Goal: Task Accomplishment & Management: Manage account settings

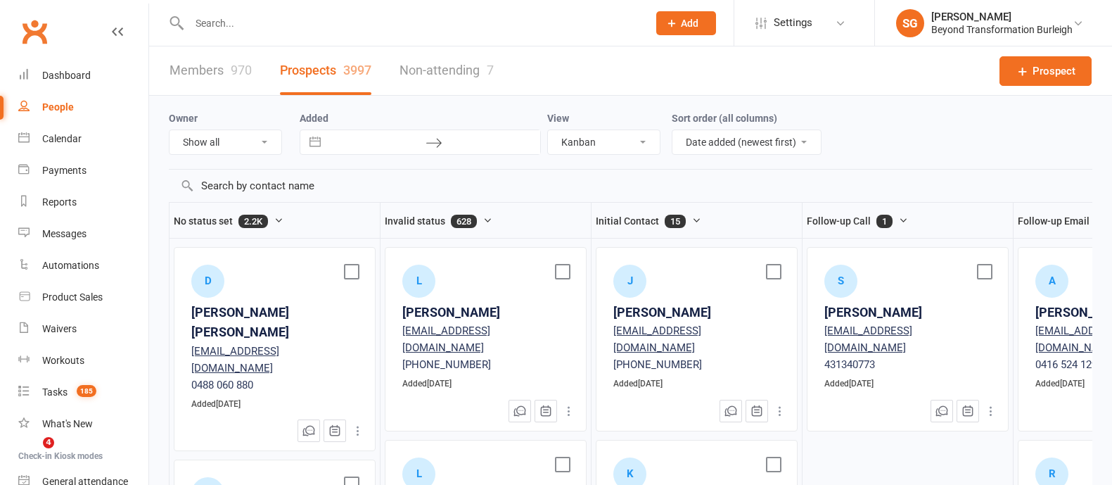
select select "kanban"
drag, startPoint x: 0, startPoint y: 0, endPoint x: 58, endPoint y: 135, distance: 146.9
click at [58, 135] on div "Calendar" at bounding box center [61, 138] width 39 height 11
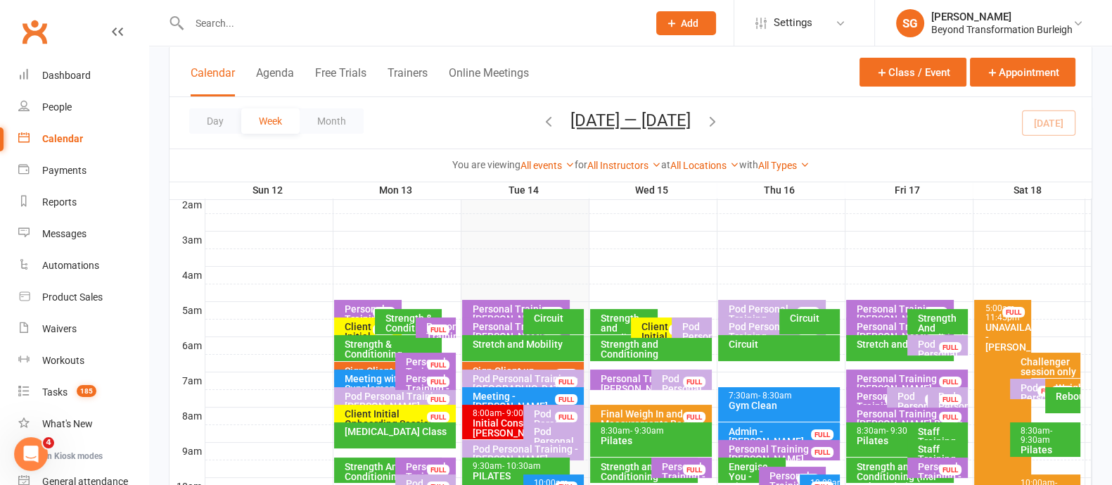
scroll to position [264, 0]
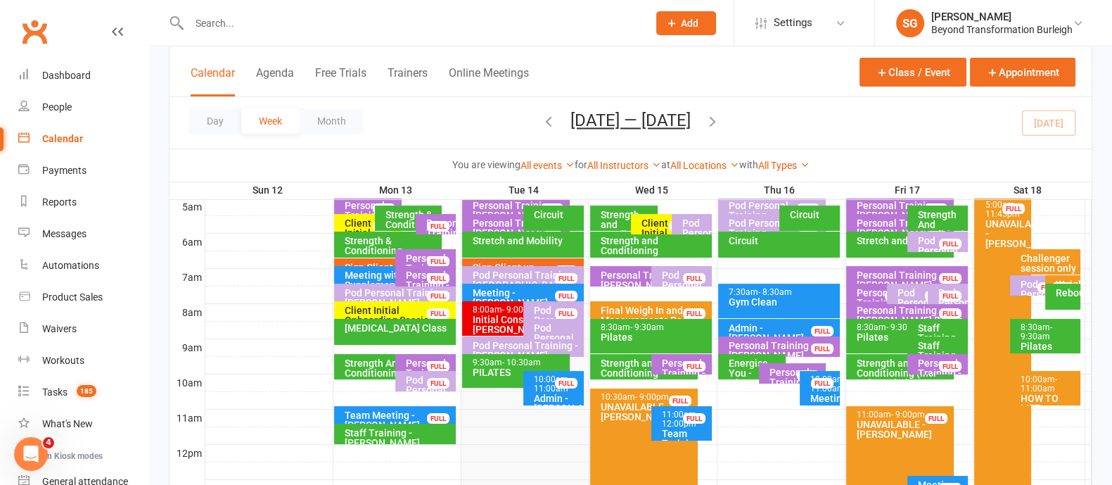
click at [507, 360] on span "- 10:30am" at bounding box center [521, 362] width 39 height 10
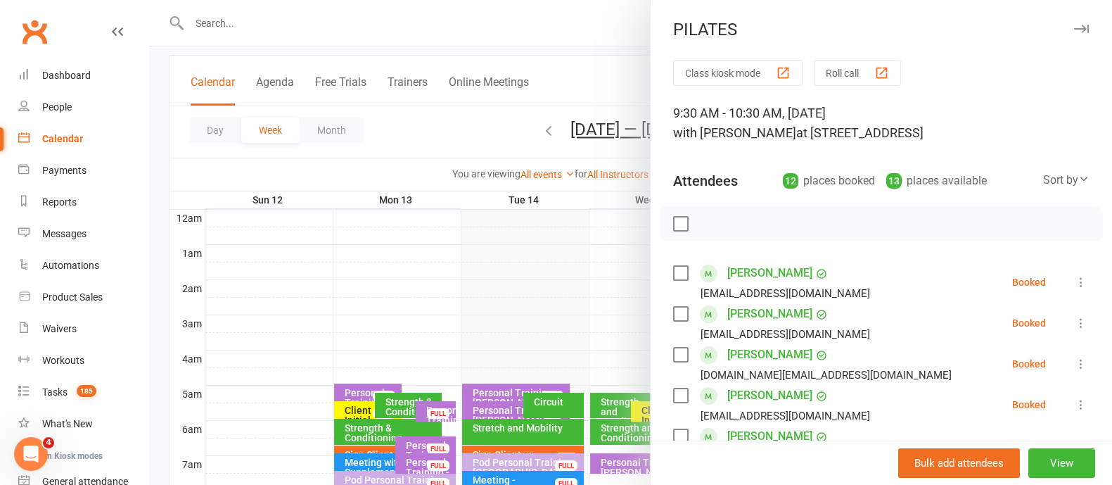
scroll to position [0, 0]
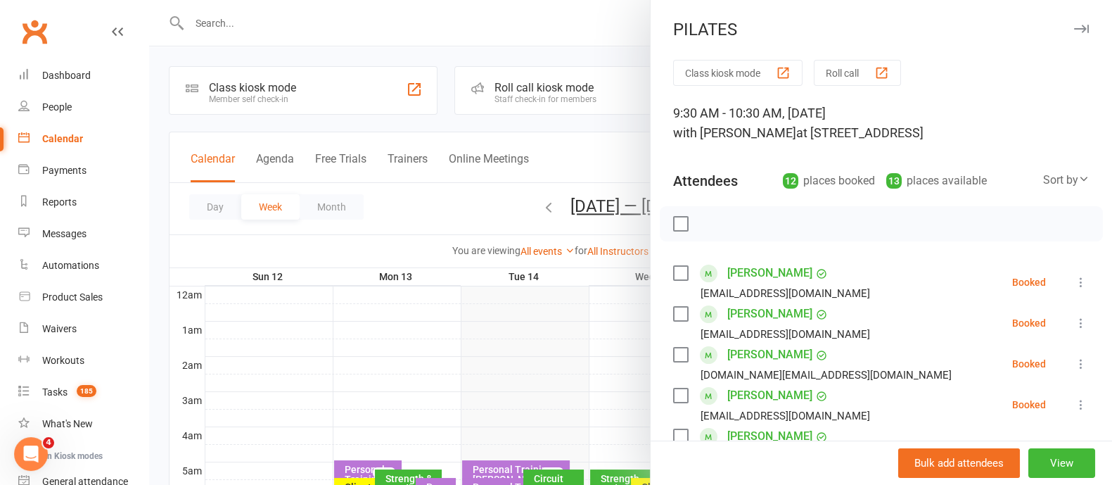
click at [1073, 23] on button "button" at bounding box center [1081, 28] width 17 height 17
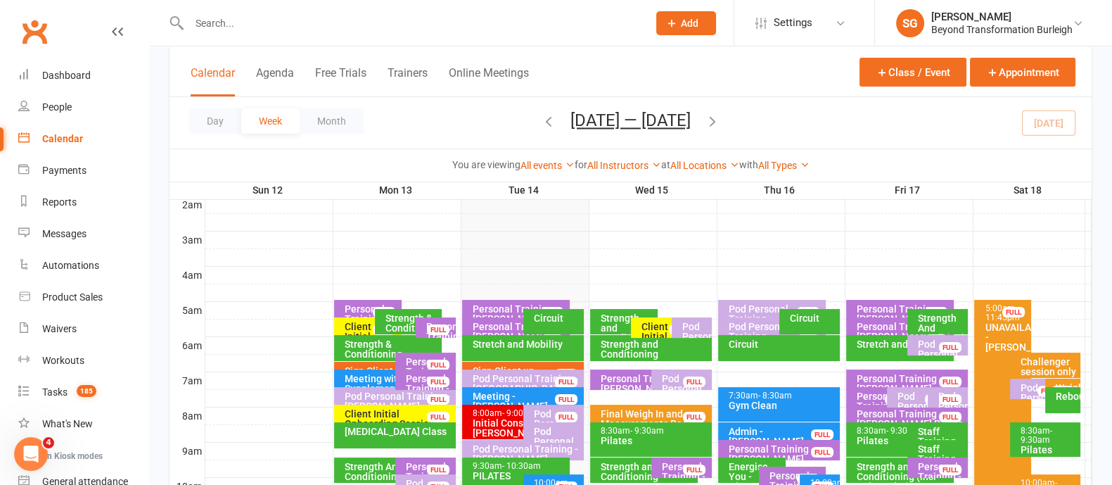
scroll to position [264, 0]
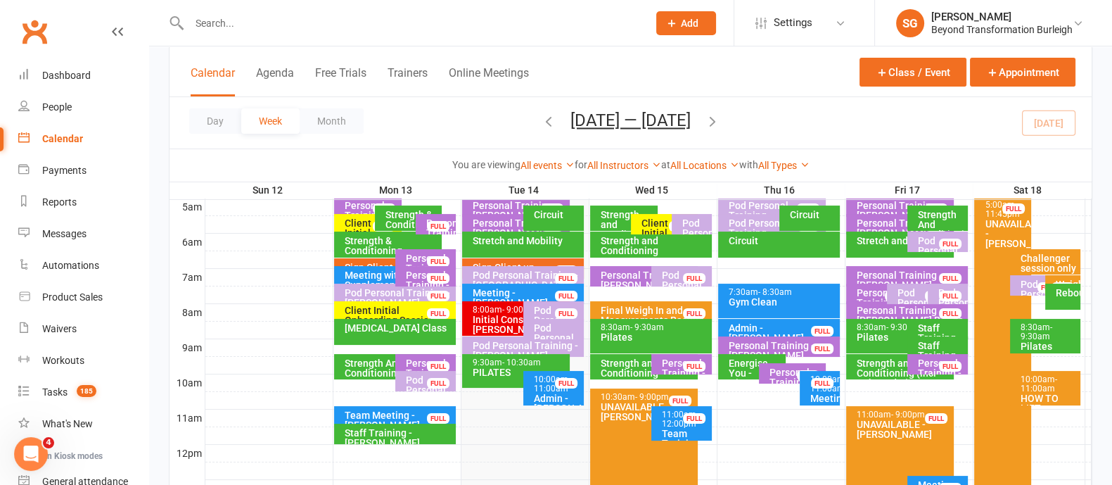
click at [652, 313] on div "Final Weigh In and Measurements Results Guarantee ..." at bounding box center [654, 320] width 109 height 30
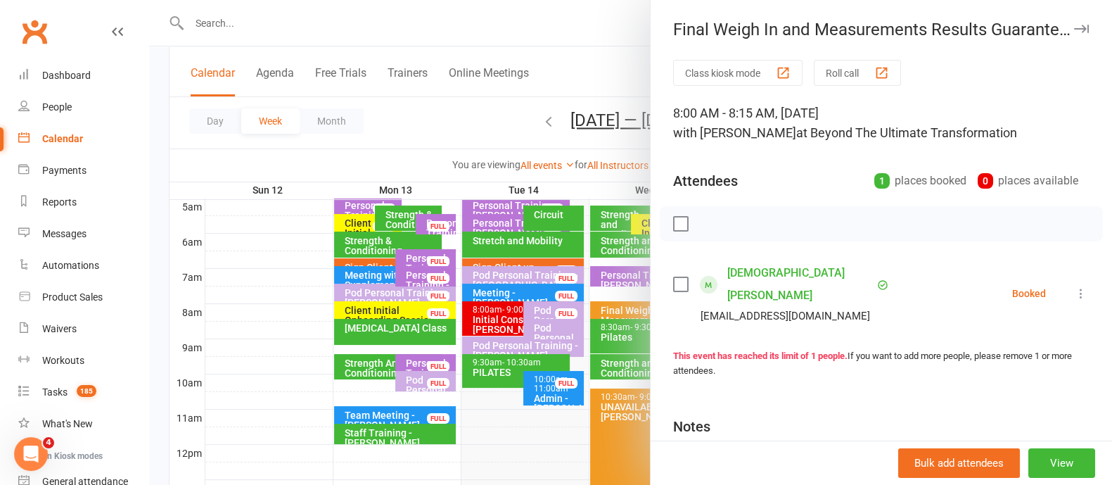
click at [1073, 20] on button "button" at bounding box center [1081, 28] width 17 height 17
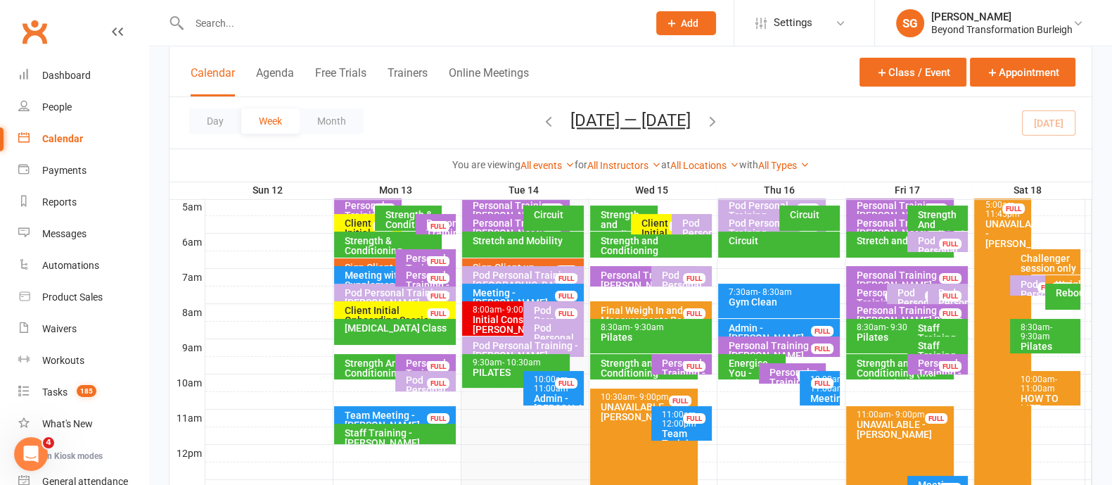
click at [354, 30] on input "text" at bounding box center [411, 23] width 453 height 20
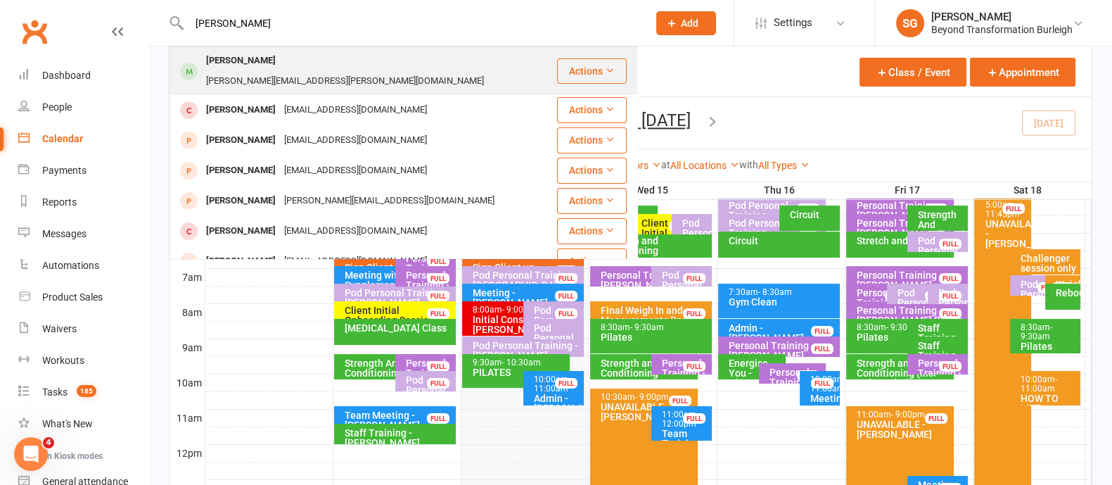
type input "[PERSON_NAME]"
click at [293, 48] on div "[PERSON_NAME] [PERSON_NAME][EMAIL_ADDRESS][PERSON_NAME][DOMAIN_NAME]" at bounding box center [363, 71] width 386 height 46
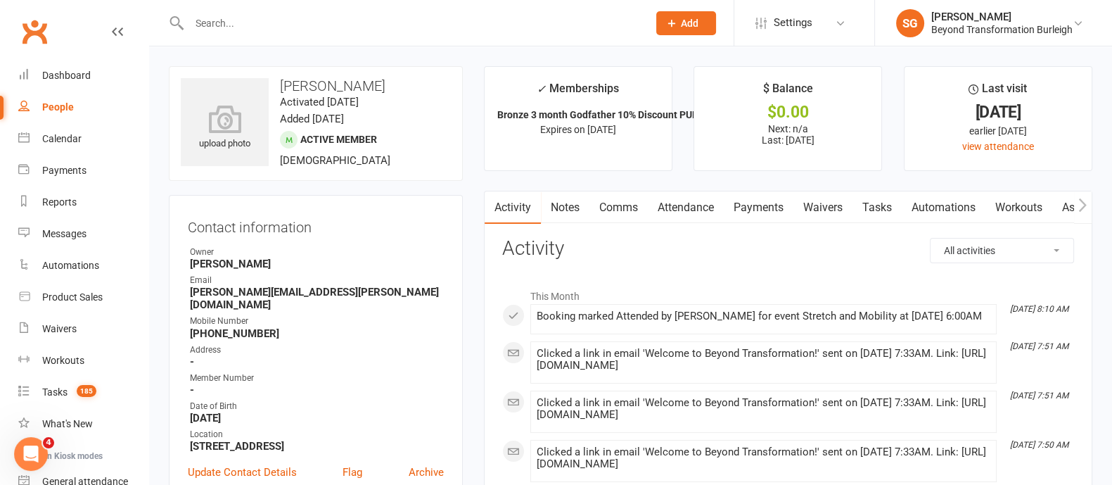
click at [737, 205] on link "Payments" at bounding box center [759, 207] width 70 height 32
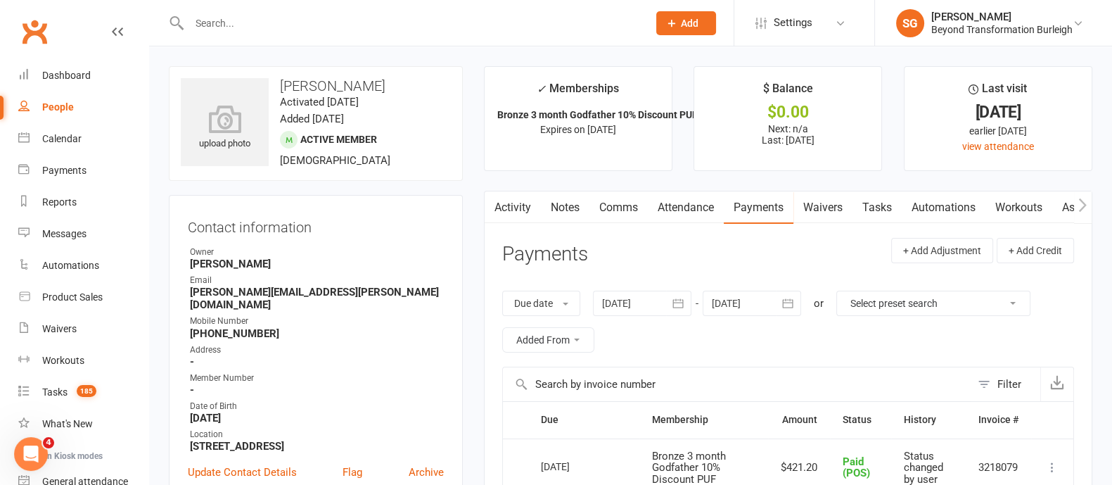
scroll to position [87, 0]
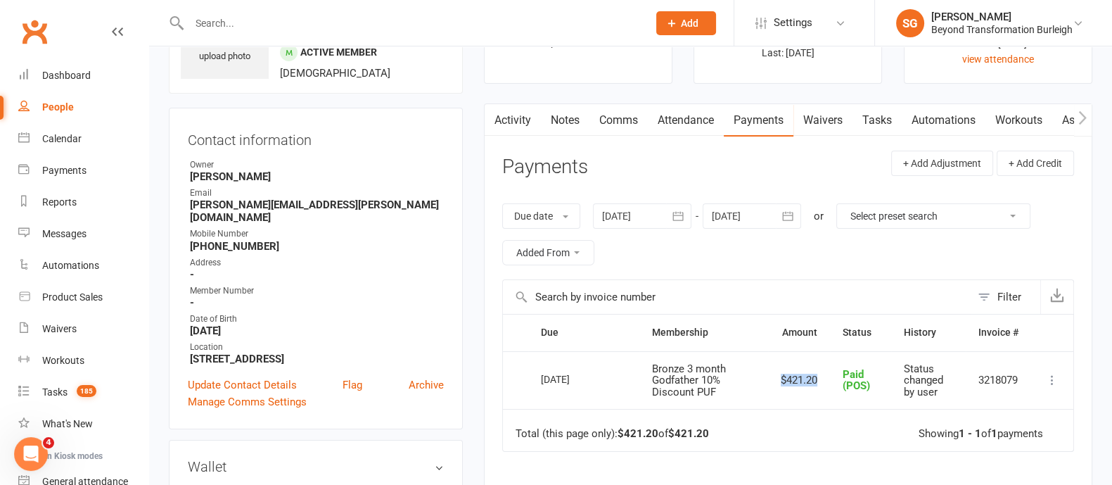
drag, startPoint x: 777, startPoint y: 380, endPoint x: 814, endPoint y: 379, distance: 36.6
click at [816, 379] on td "$421.20" at bounding box center [799, 380] width 62 height 58
copy td "$421.20"
click at [82, 139] on link "Calendar" at bounding box center [83, 139] width 130 height 32
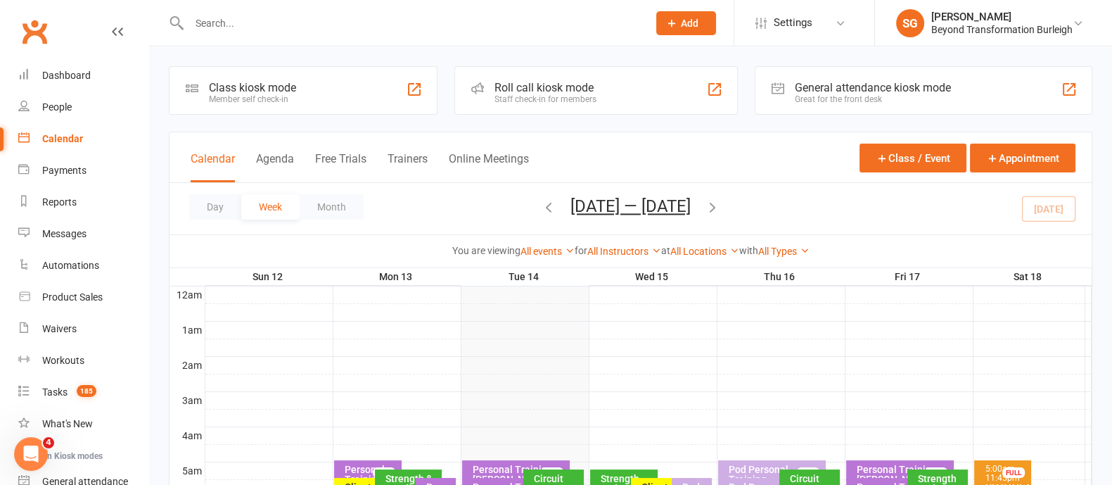
click at [713, 205] on icon "button" at bounding box center [712, 206] width 15 height 15
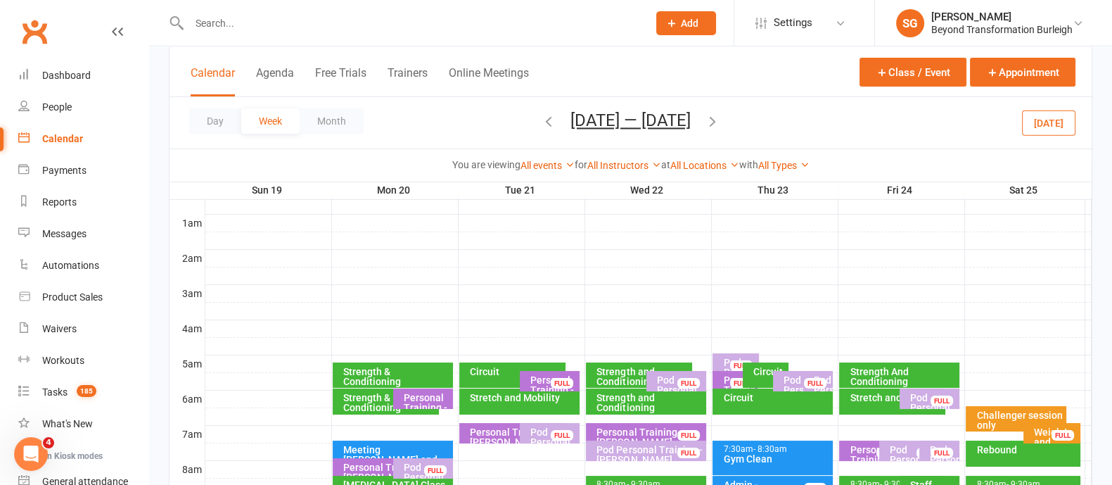
scroll to position [264, 0]
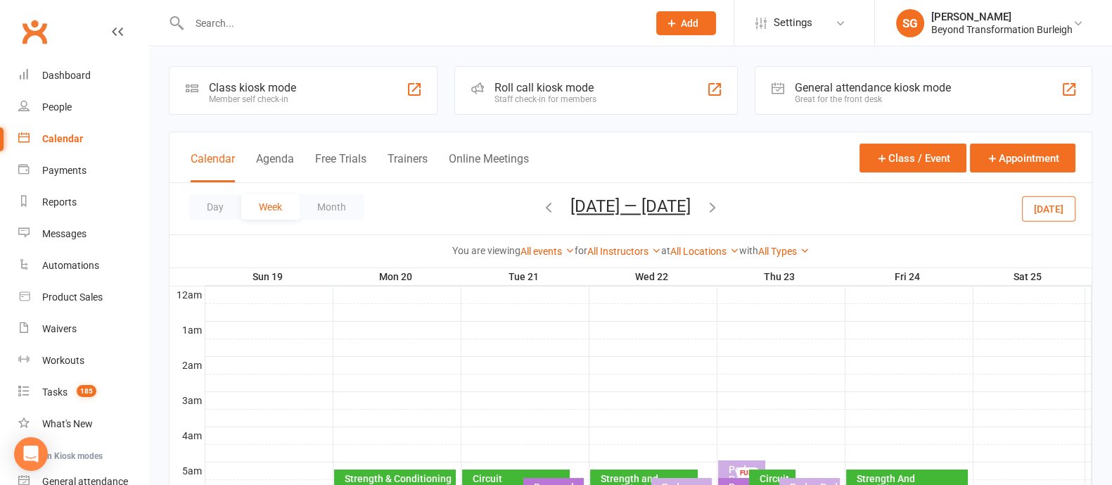
click at [619, 258] on div "You are viewing All events All events Empty events Full events Non-empty events…" at bounding box center [631, 250] width 922 height 32
click at [612, 251] on link "All Instructors" at bounding box center [624, 251] width 74 height 11
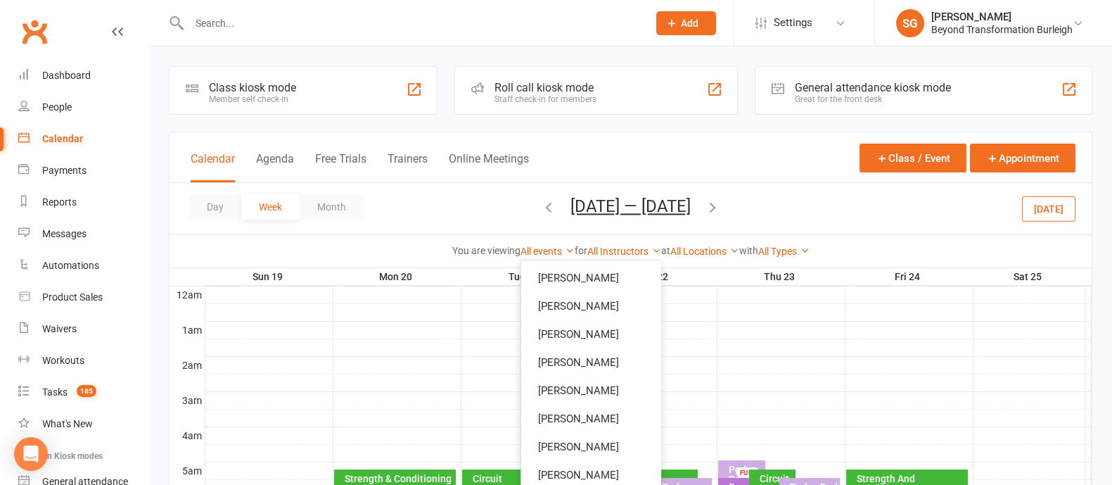
drag, startPoint x: 535, startPoint y: 202, endPoint x: 543, endPoint y: 207, distance: 9.8
click at [542, 207] on icon "button" at bounding box center [548, 206] width 15 height 15
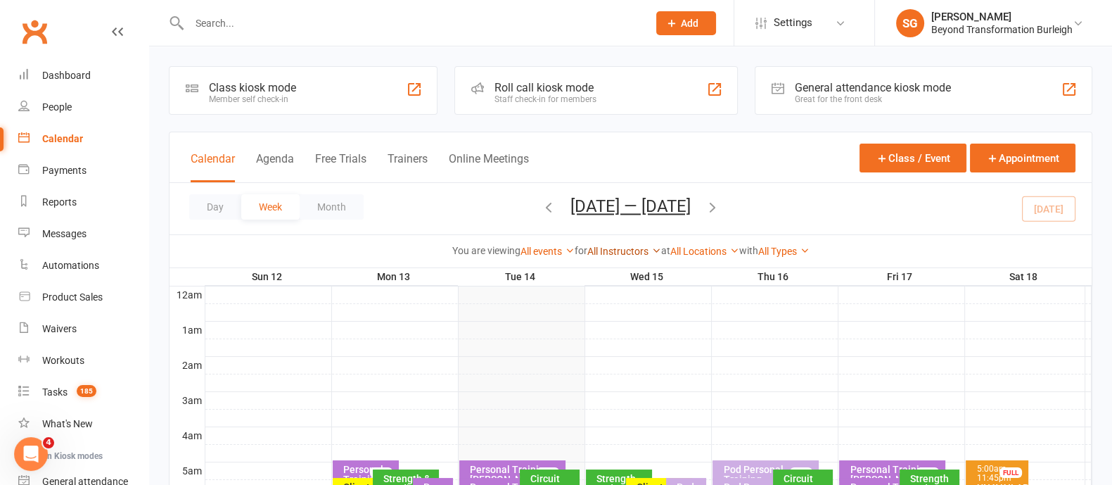
click at [617, 250] on link "All Instructors" at bounding box center [624, 251] width 74 height 11
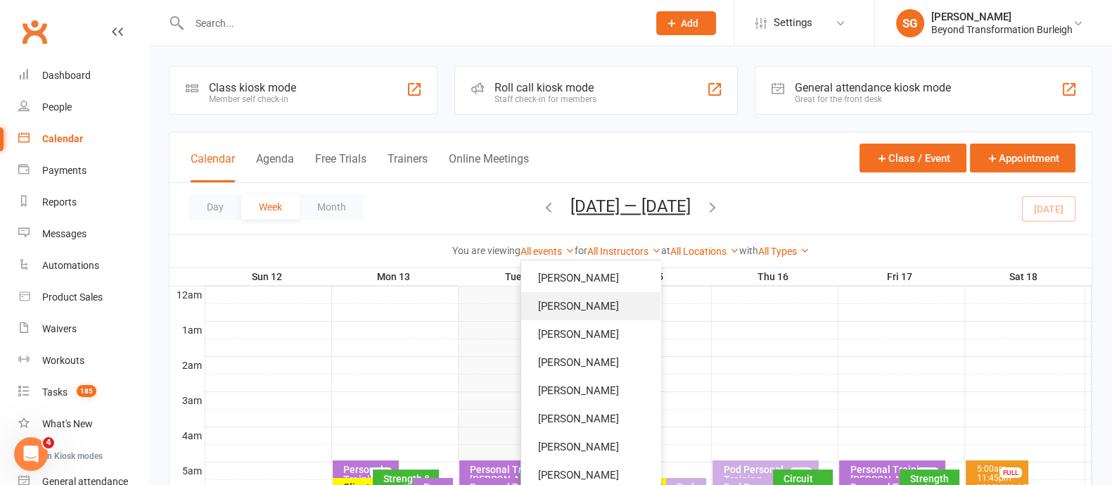
click at [584, 313] on link "[PERSON_NAME]" at bounding box center [590, 306] width 139 height 28
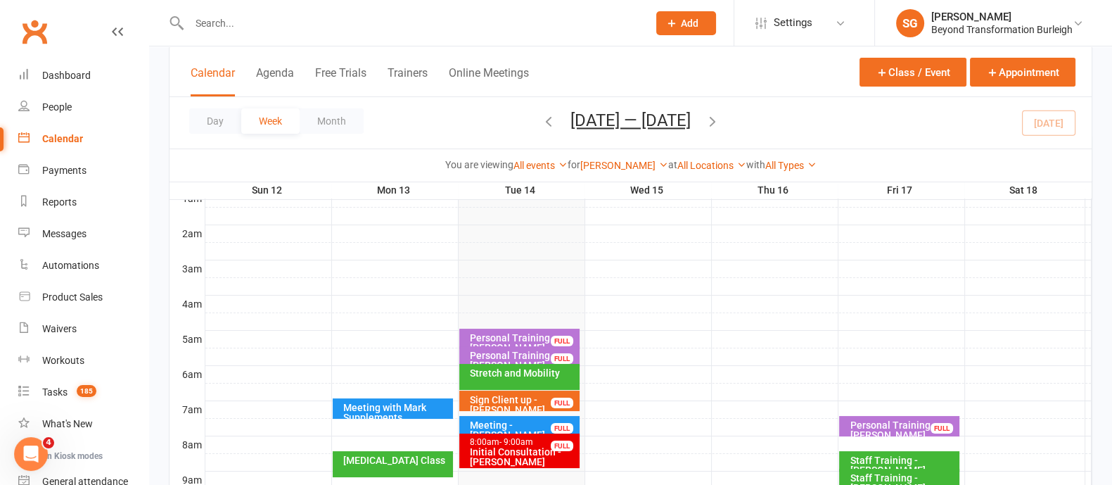
scroll to position [264, 0]
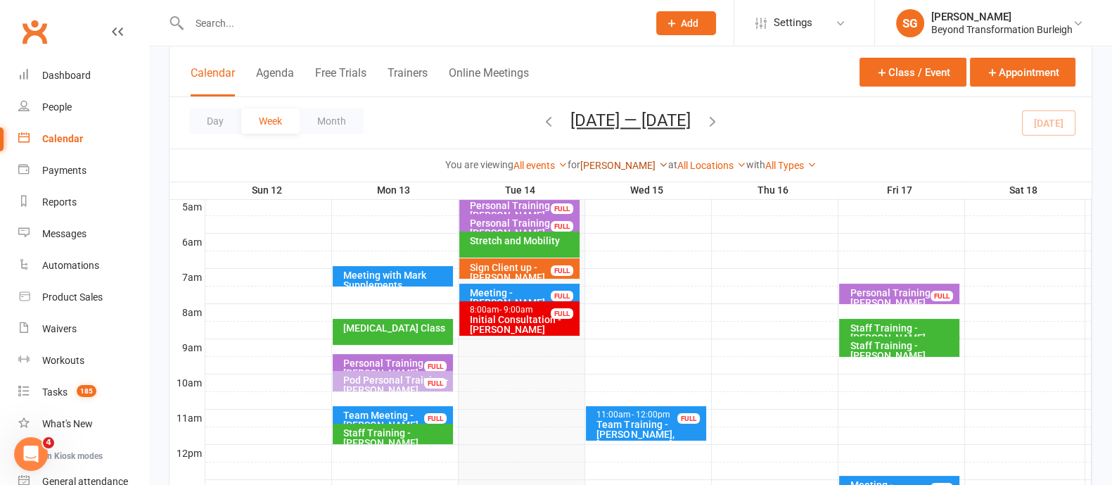
click at [647, 160] on link "[PERSON_NAME]" at bounding box center [624, 165] width 88 height 11
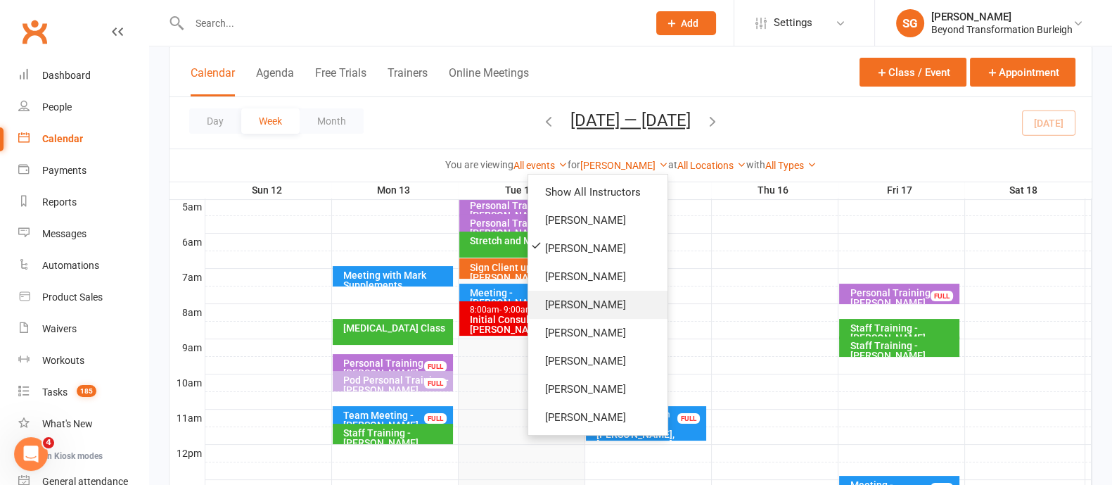
click at [612, 312] on link "[PERSON_NAME]" at bounding box center [597, 305] width 139 height 28
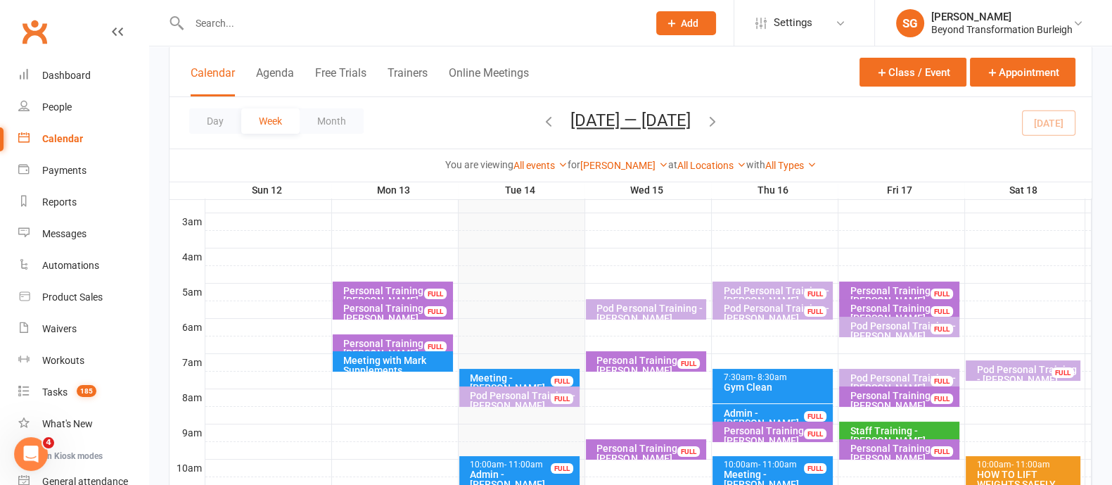
scroll to position [175, 0]
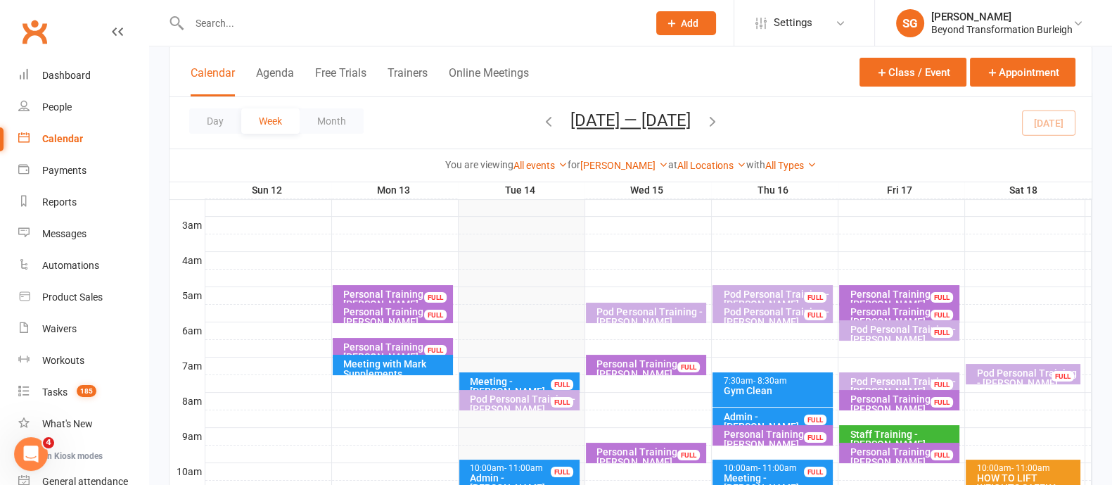
click at [311, 9] on div at bounding box center [403, 23] width 469 height 46
click at [268, 23] on input "text" at bounding box center [411, 23] width 453 height 20
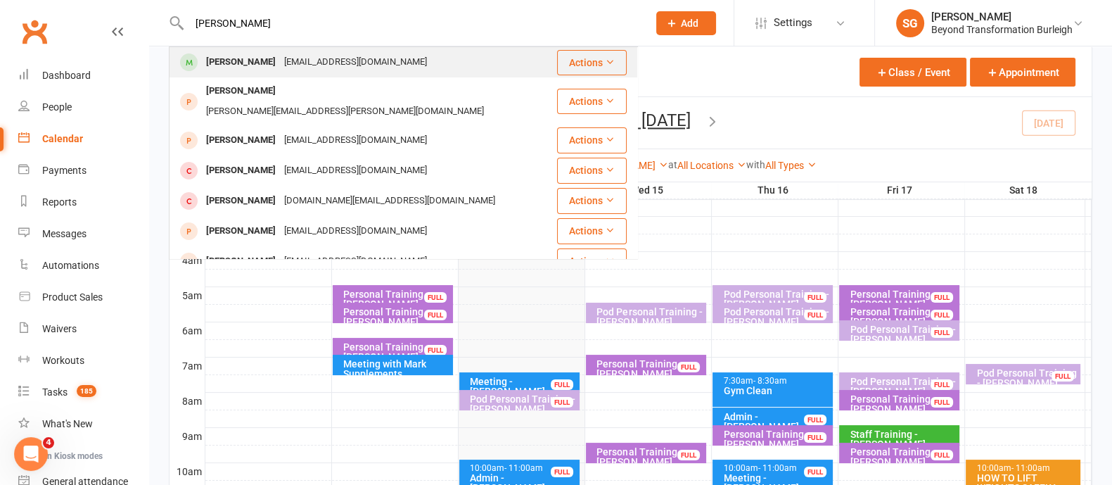
type input "nicole vell"
click at [239, 53] on div "Nicole Vellis" at bounding box center [241, 62] width 78 height 20
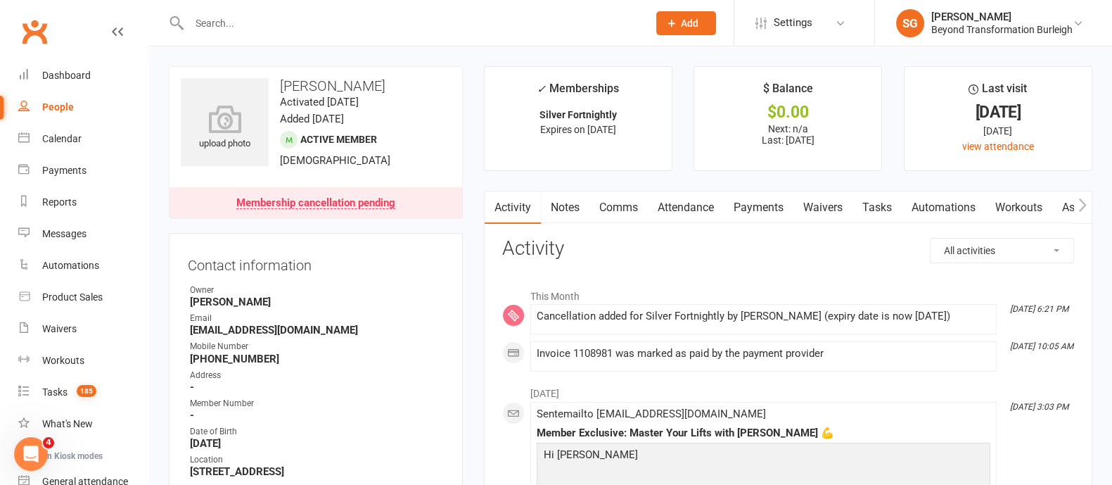
click at [288, 20] on input "text" at bounding box center [411, 23] width 453 height 20
type input "tania"
click at [359, 8] on div at bounding box center [403, 23] width 469 height 46
click at [329, 15] on input "text" at bounding box center [411, 23] width 453 height 20
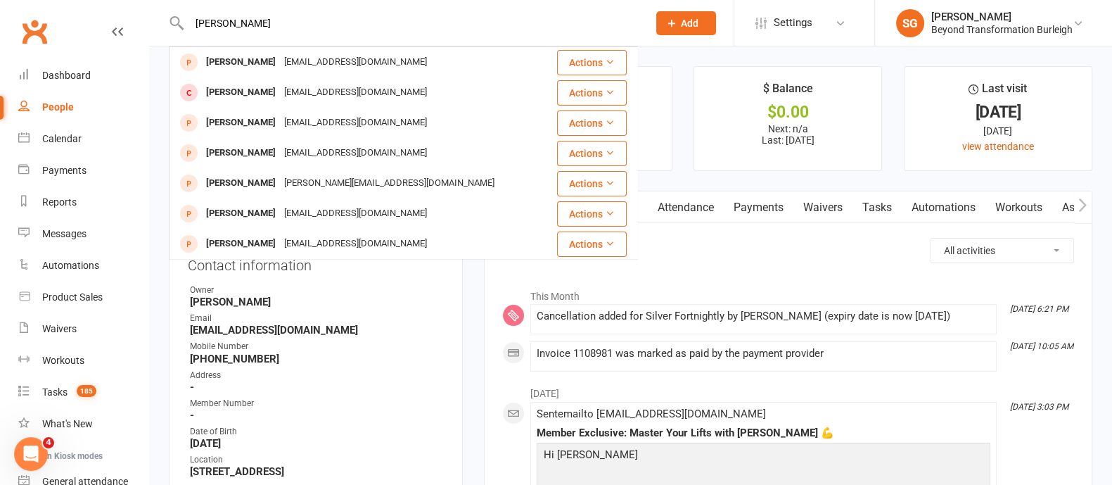
type input "tania"
drag, startPoint x: 239, startPoint y: 23, endPoint x: 134, endPoint y: 20, distance: 104.9
click at [134, 4] on header "tania Tania Potts taniapotts@icloud.com Actions Tania Levick tanialevick@hotmai…" at bounding box center [556, 4] width 1112 height 0
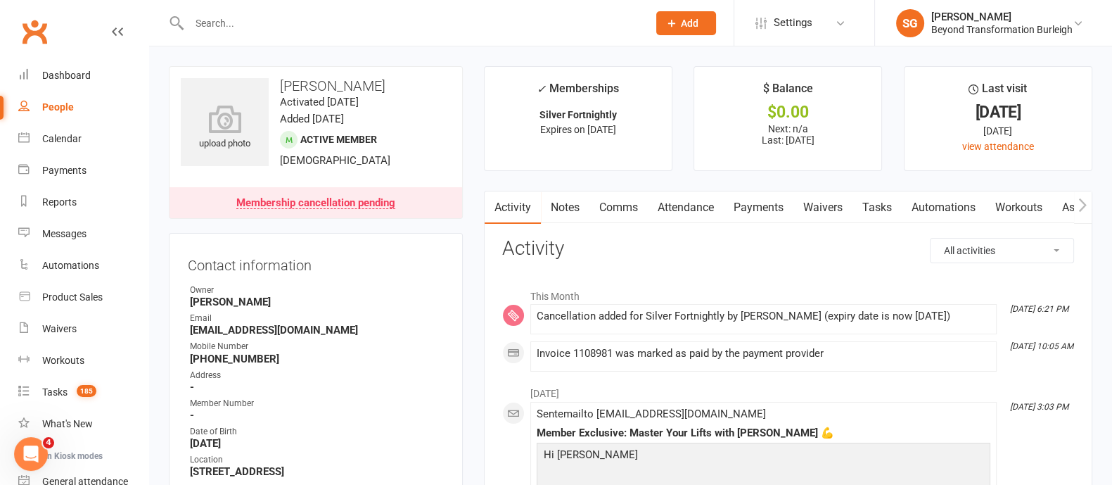
paste input "0416029940"
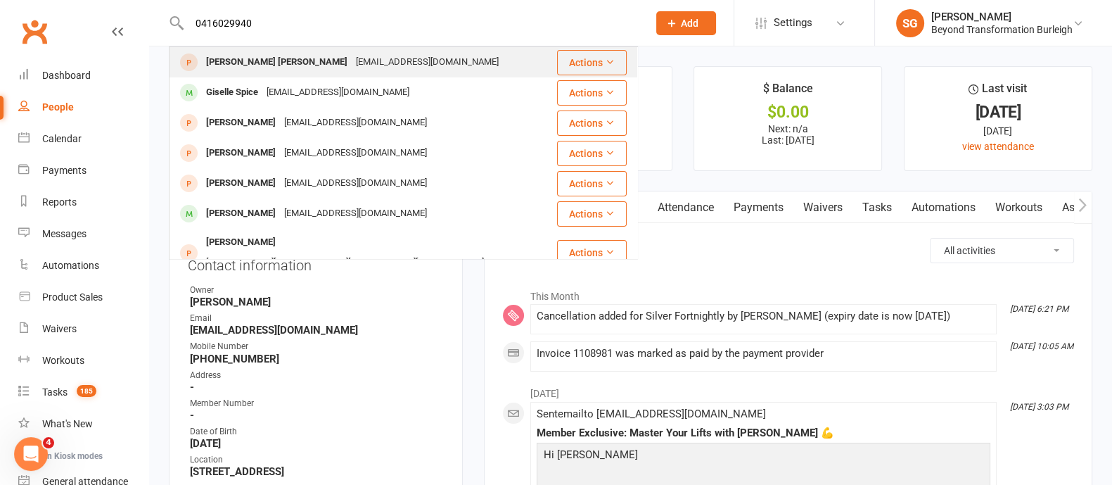
type input "0416029940"
click at [352, 59] on div "thevintfamily@yahoo.com.au" at bounding box center [427, 62] width 151 height 20
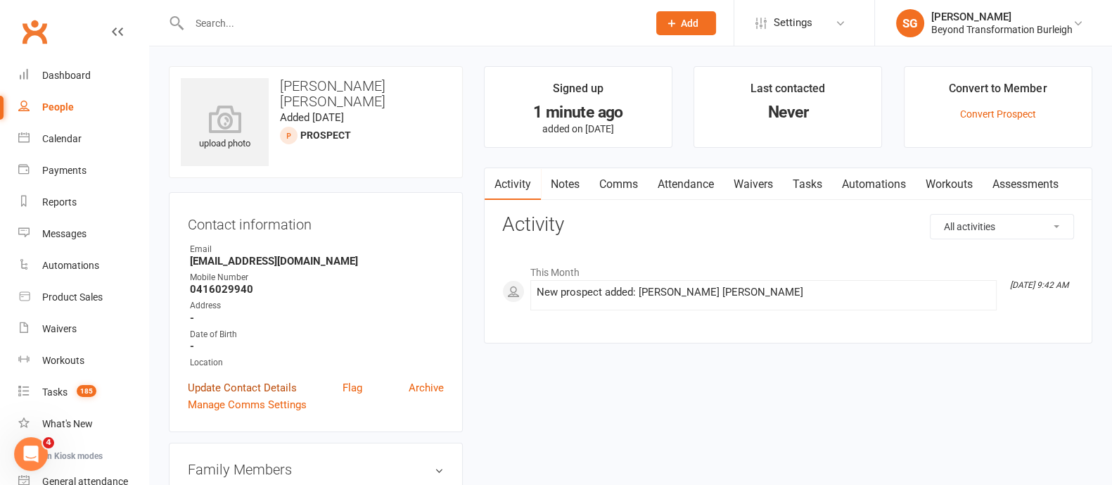
click at [263, 386] on link "Update Contact Details" at bounding box center [242, 387] width 109 height 17
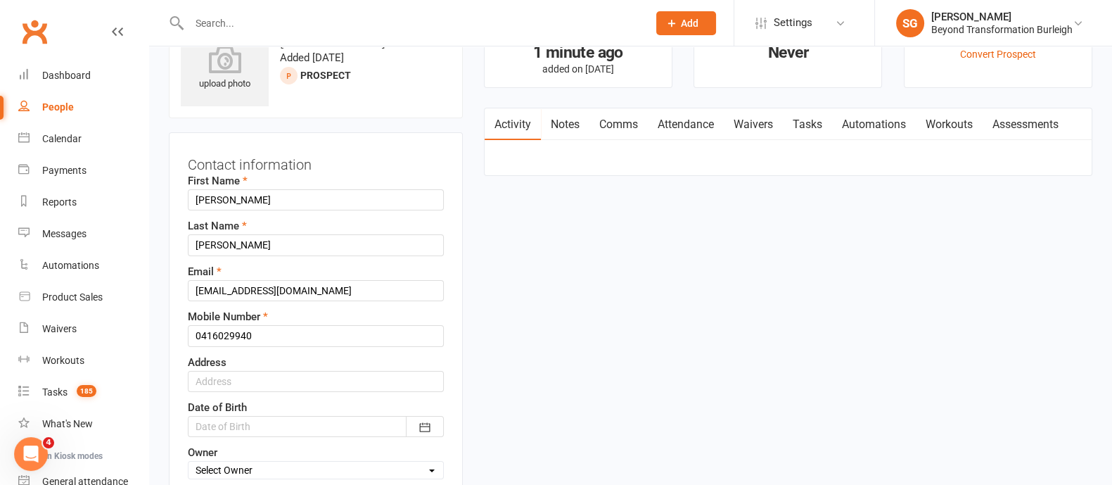
scroll to position [66, 0]
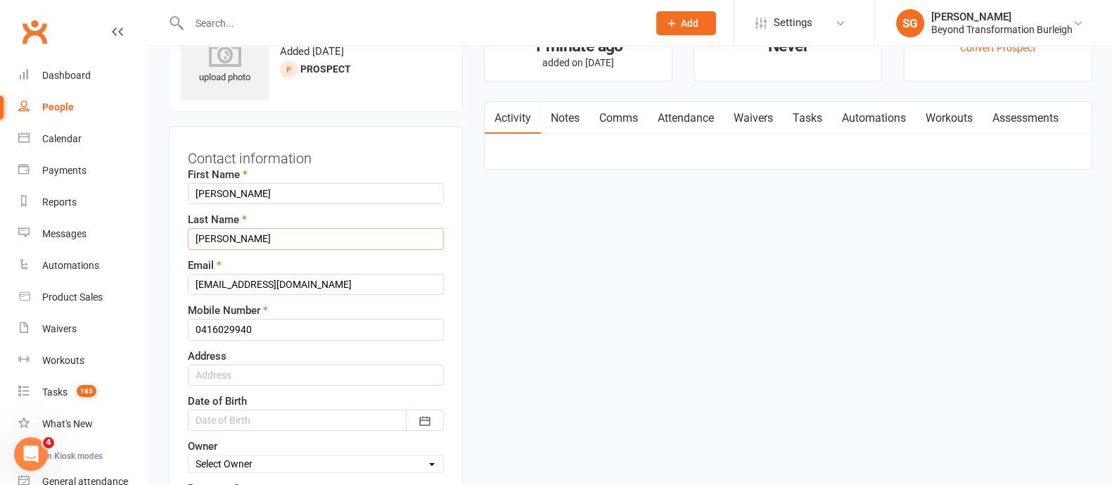
drag, startPoint x: 261, startPoint y: 234, endPoint x: 179, endPoint y: 240, distance: 81.9
click at [179, 240] on div "Contact information First Name Tania Vint Last Name Tania Vint Email thevintfam…" at bounding box center [316, 374] width 294 height 497
drag, startPoint x: 256, startPoint y: 184, endPoint x: 223, endPoint y: 187, distance: 33.2
click at [223, 187] on input "Tania Vint" at bounding box center [316, 193] width 256 height 21
type input "Tania"
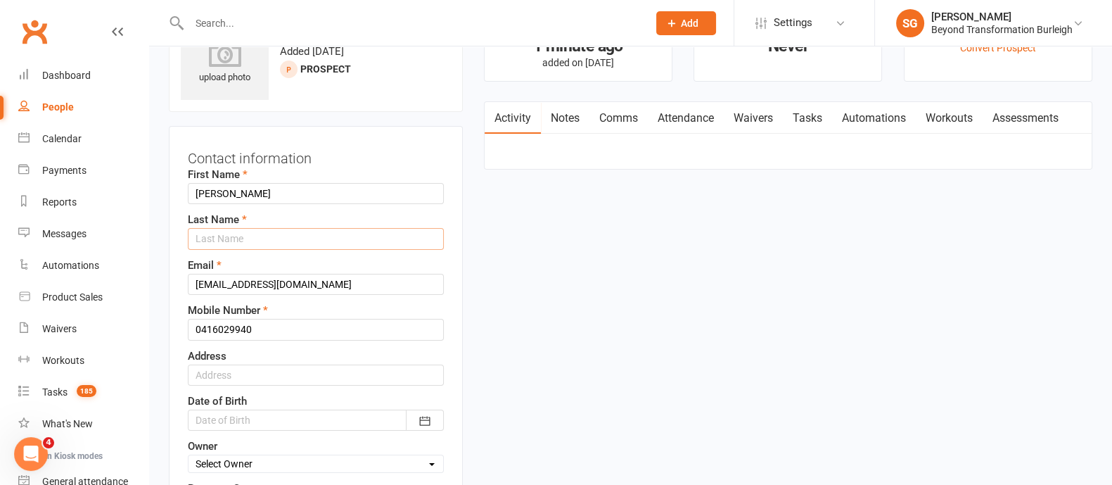
click at [211, 237] on input "text" at bounding box center [316, 238] width 256 height 21
paste input "Vint"
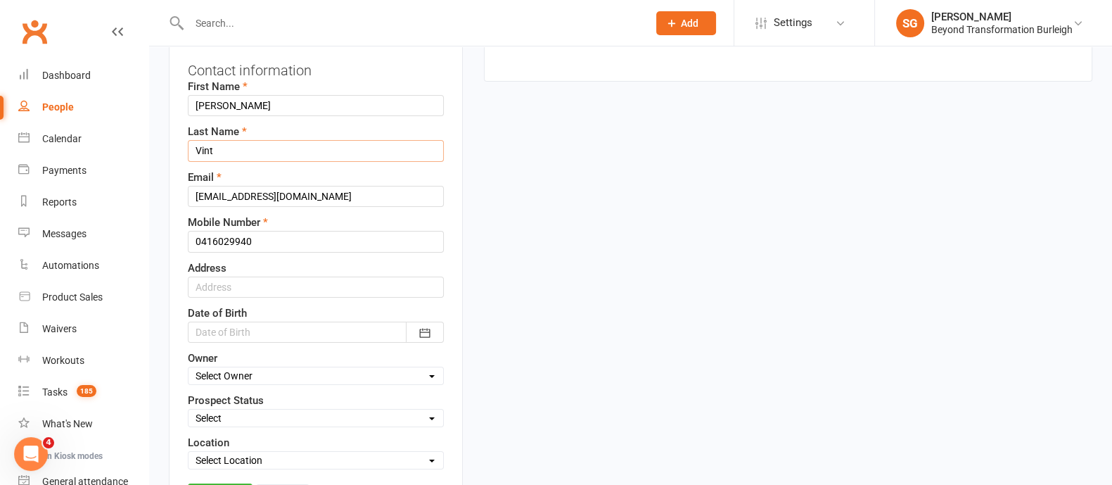
scroll to position [242, 0]
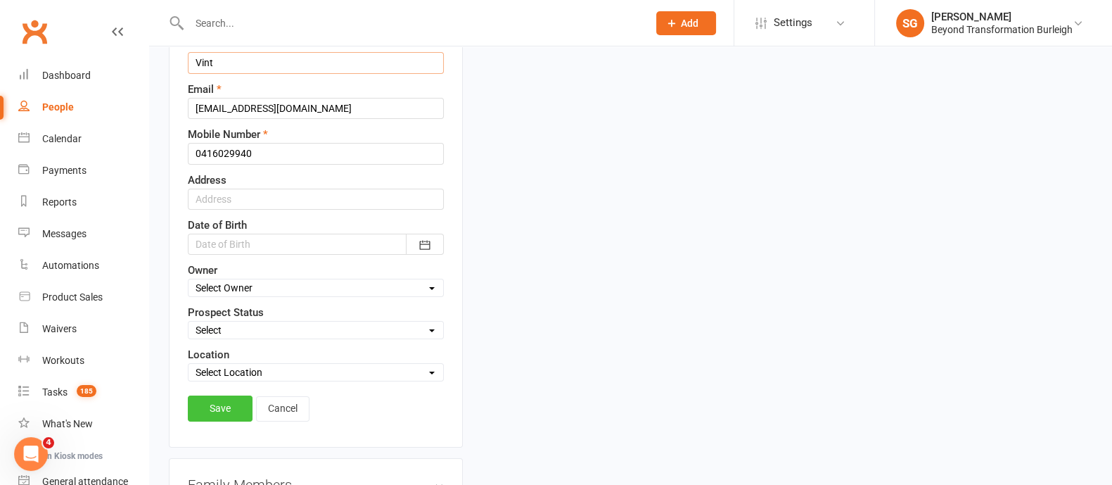
type input "Vint"
click at [210, 402] on link "Save" at bounding box center [220, 407] width 65 height 25
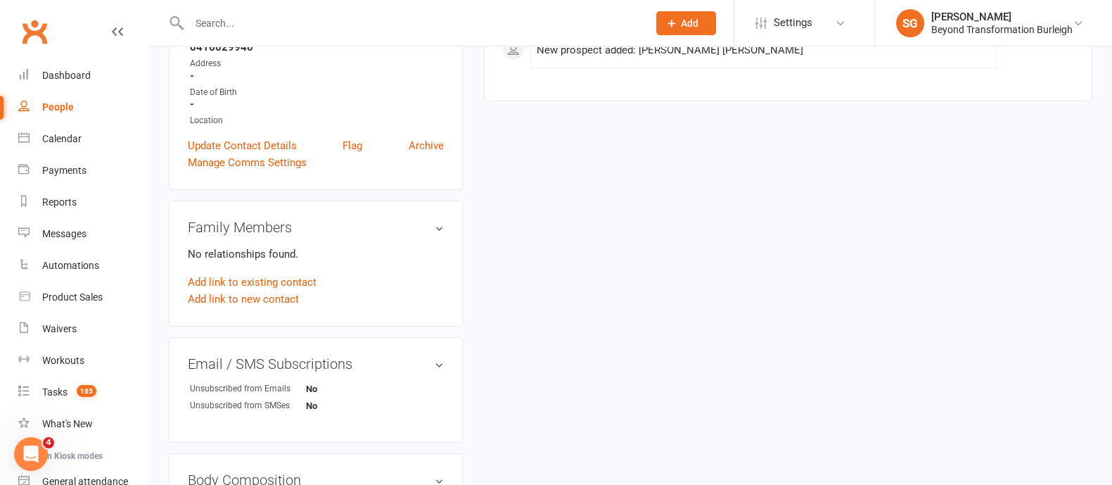
scroll to position [66, 0]
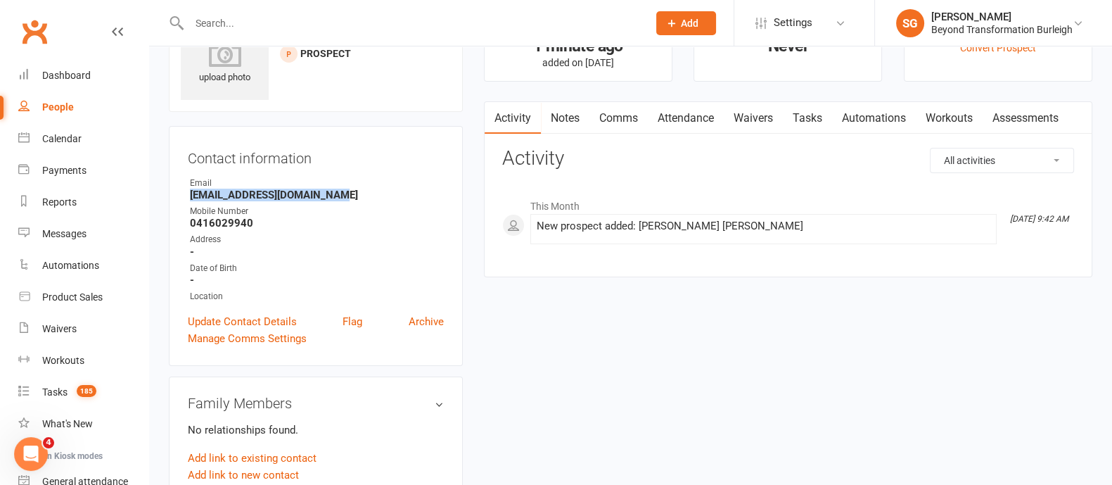
drag, startPoint x: 334, startPoint y: 194, endPoint x: 212, endPoint y: 198, distance: 121.8
click at [186, 199] on div "Contact information Owner Email thevintfamily@yahoo.com.au Mobile Number 041602…" at bounding box center [316, 246] width 294 height 240
copy strong "thevintfamily@yahoo.com.au"
drag, startPoint x: 260, startPoint y: 226, endPoint x: 184, endPoint y: 224, distance: 76.7
click at [184, 224] on div "Contact information Owner Email thevintfamily@yahoo.com.au Mobile Number 041602…" at bounding box center [316, 246] width 294 height 240
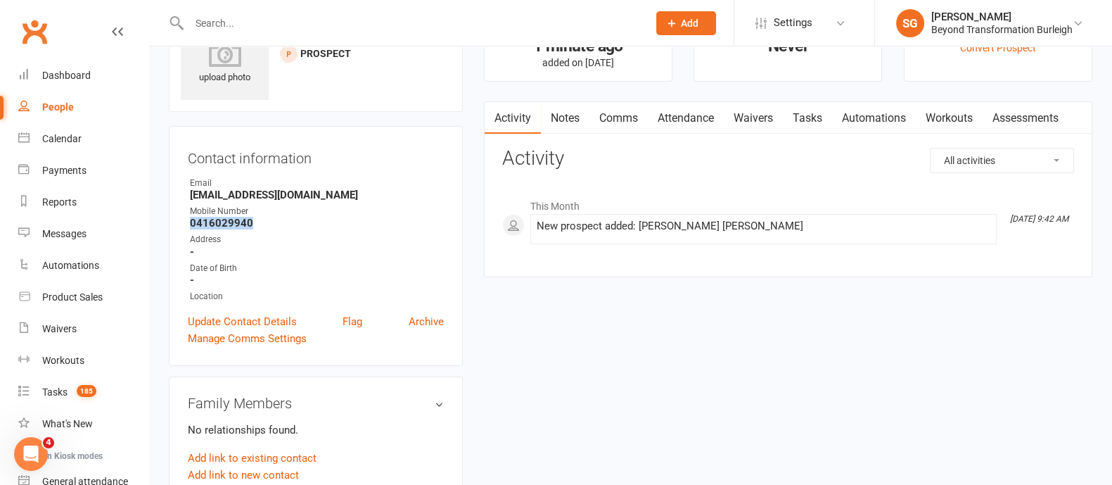
copy strong "0416029940"
